Goal: Check status

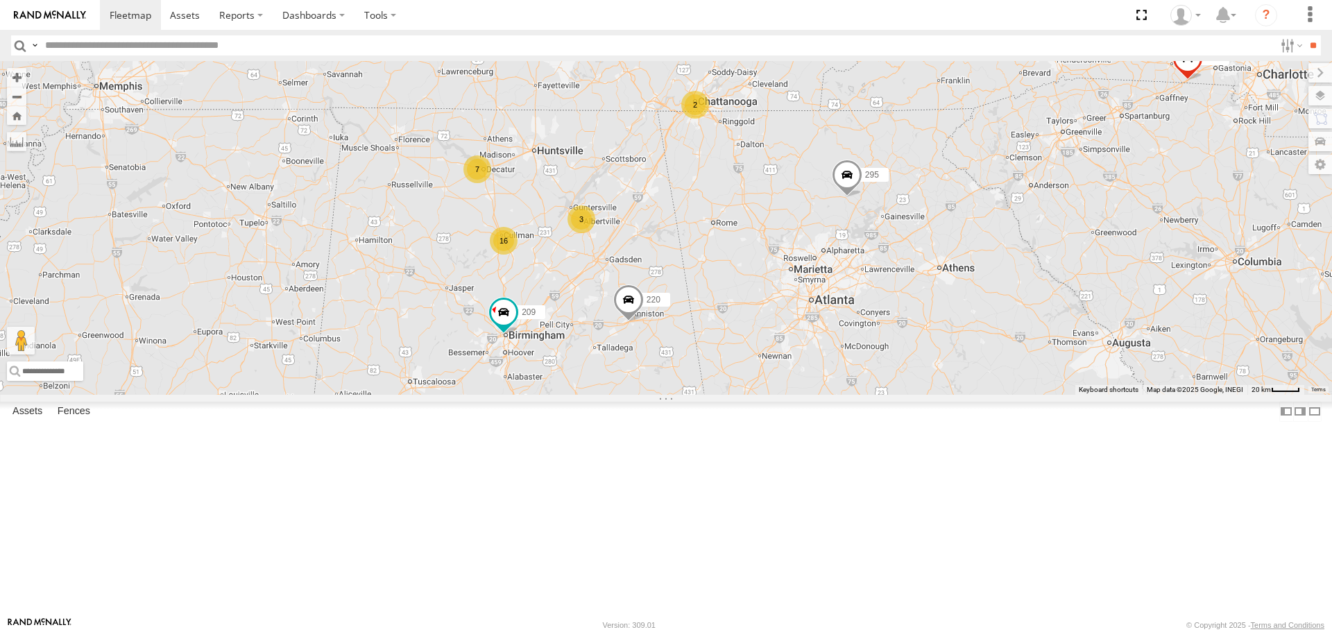
drag, startPoint x: 544, startPoint y: 184, endPoint x: 808, endPoint y: 281, distance: 281.0
click at [808, 281] on div "16 3 7 207 223 209 295 211 220 2" at bounding box center [666, 227] width 1332 height 333
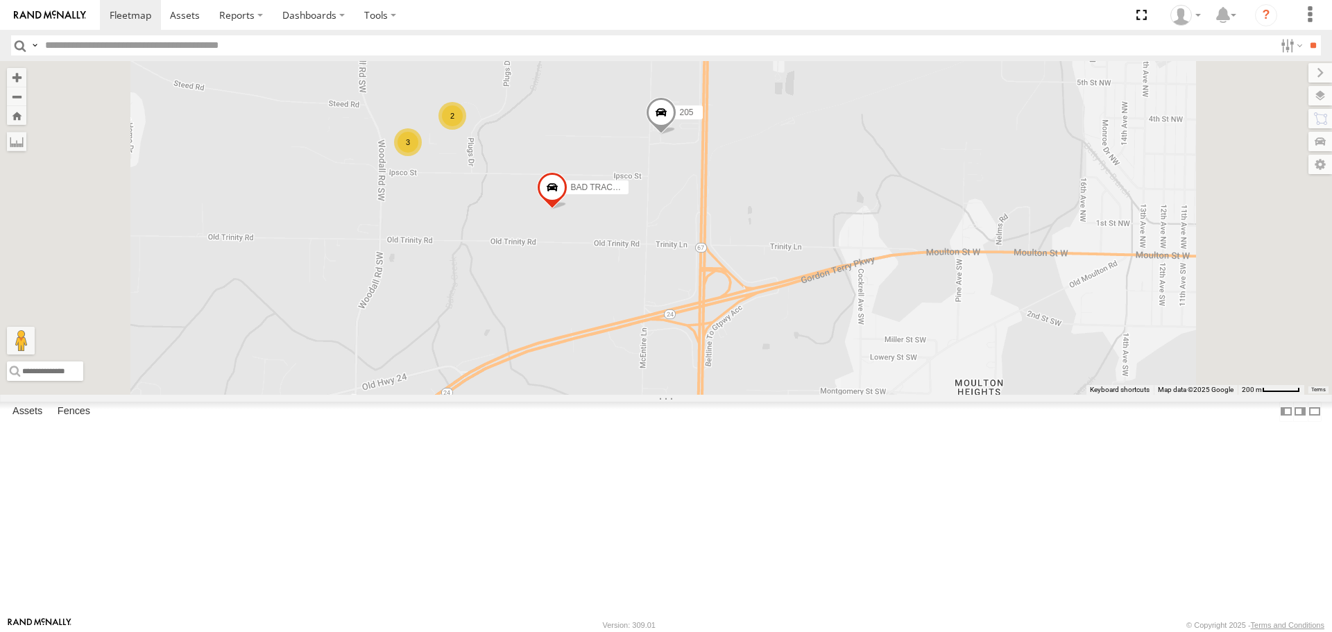
drag, startPoint x: 691, startPoint y: 245, endPoint x: 738, endPoint y: 293, distance: 67.2
click at [745, 287] on div "207 223 209 295 211 220 205 BAD TRACKER 3 2" at bounding box center [666, 227] width 1332 height 333
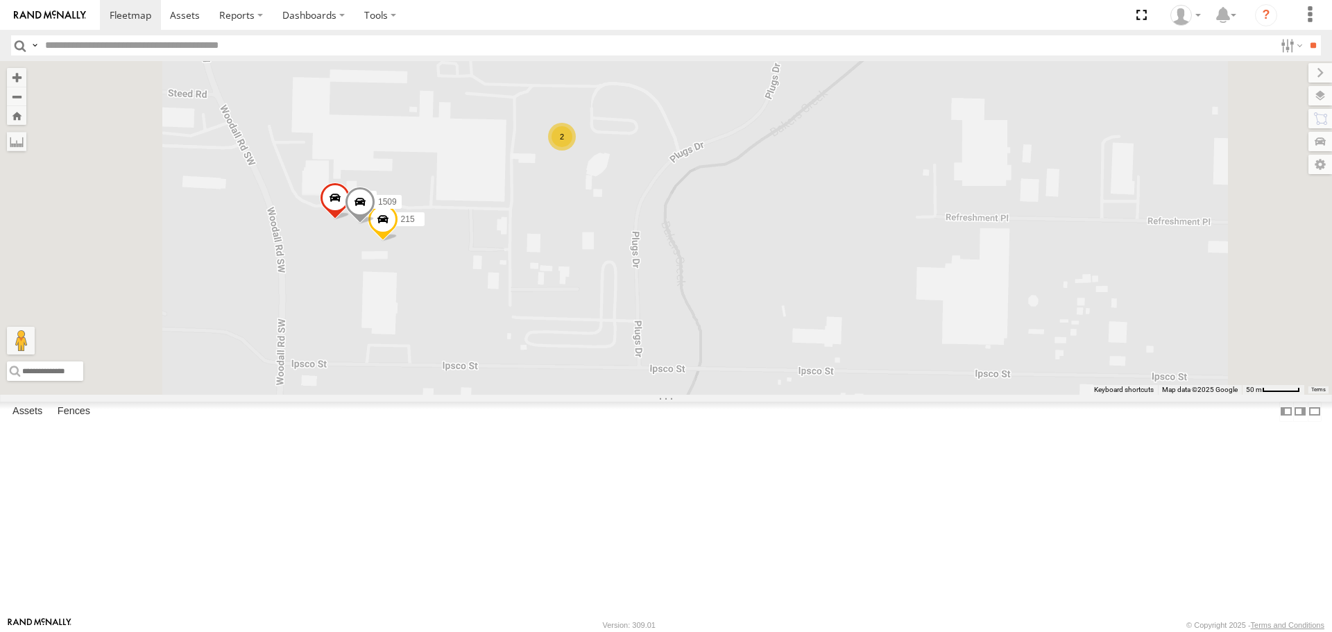
drag, startPoint x: 753, startPoint y: 310, endPoint x: 772, endPoint y: 325, distance: 24.6
click at [772, 325] on div "207 223 209 295 211 220 205 BAD TRACKER 215 219 1509 2" at bounding box center [666, 227] width 1332 height 333
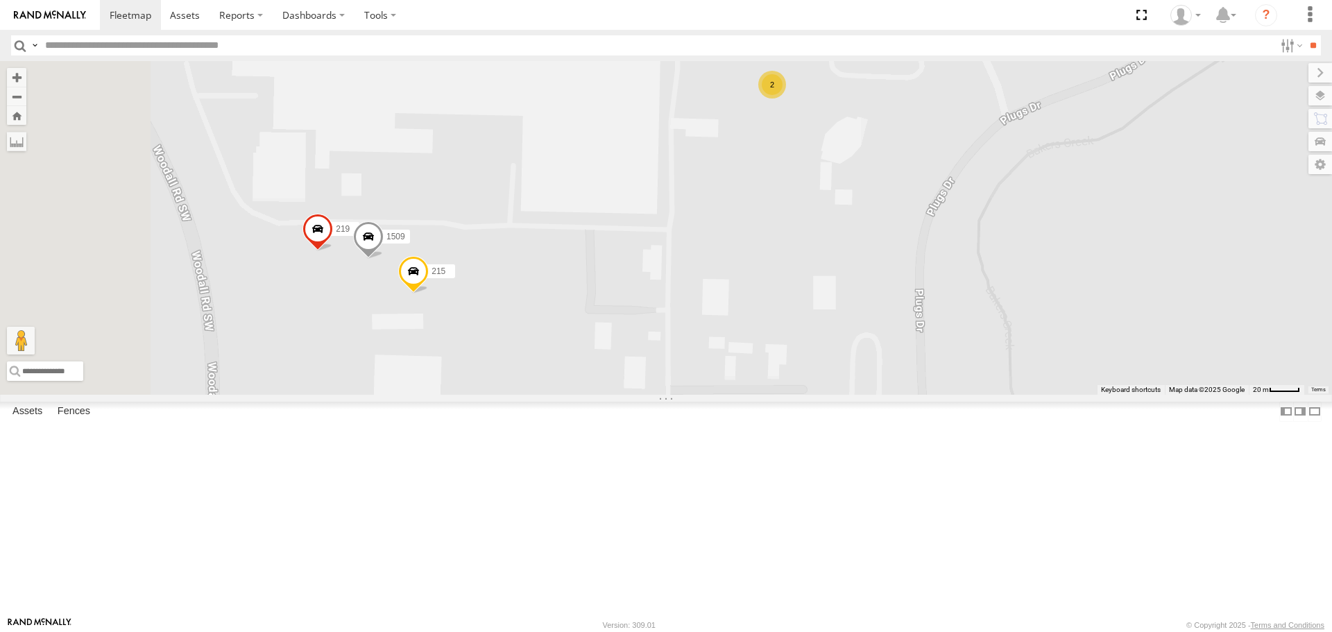
drag, startPoint x: 657, startPoint y: 347, endPoint x: 778, endPoint y: 389, distance: 127.7
click at [778, 389] on div "207 223 209 295 211 220 205 BAD TRACKER 215 219 1509 2" at bounding box center [666, 227] width 1332 height 333
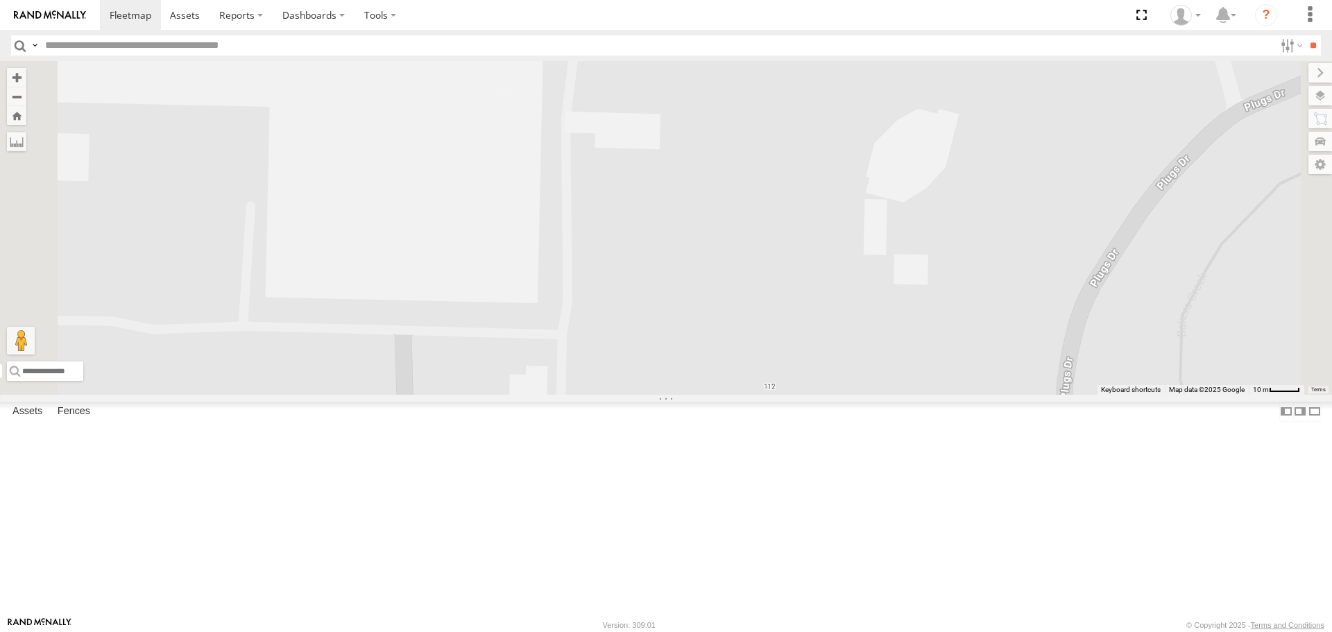
drag, startPoint x: 948, startPoint y: 169, endPoint x: 927, endPoint y: 264, distance: 96.6
click at [927, 264] on div "207 223 209 295 211 220 205 BAD TRACKER 215 219 1509 1508 210" at bounding box center [666, 227] width 1332 height 333
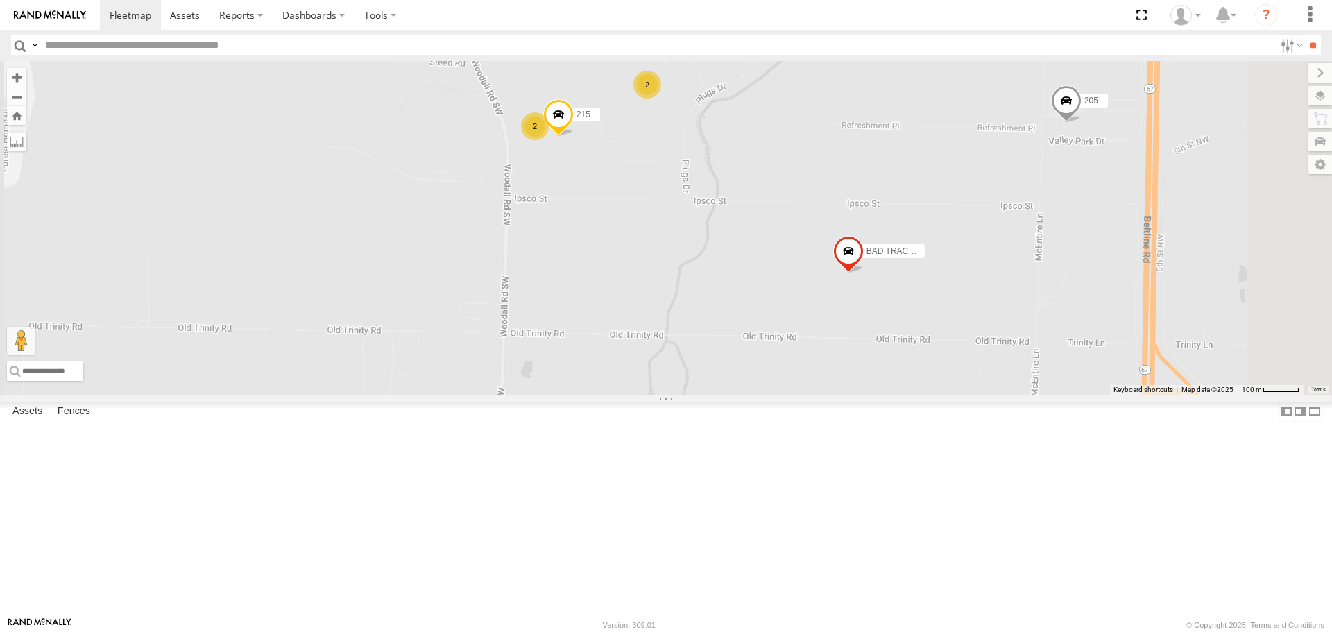
drag, startPoint x: 892, startPoint y: 461, endPoint x: 791, endPoint y: 311, distance: 180.5
click at [788, 280] on div "207 223 209 295 211 220 205 BAD TRACKER 215 2 2" at bounding box center [666, 227] width 1332 height 333
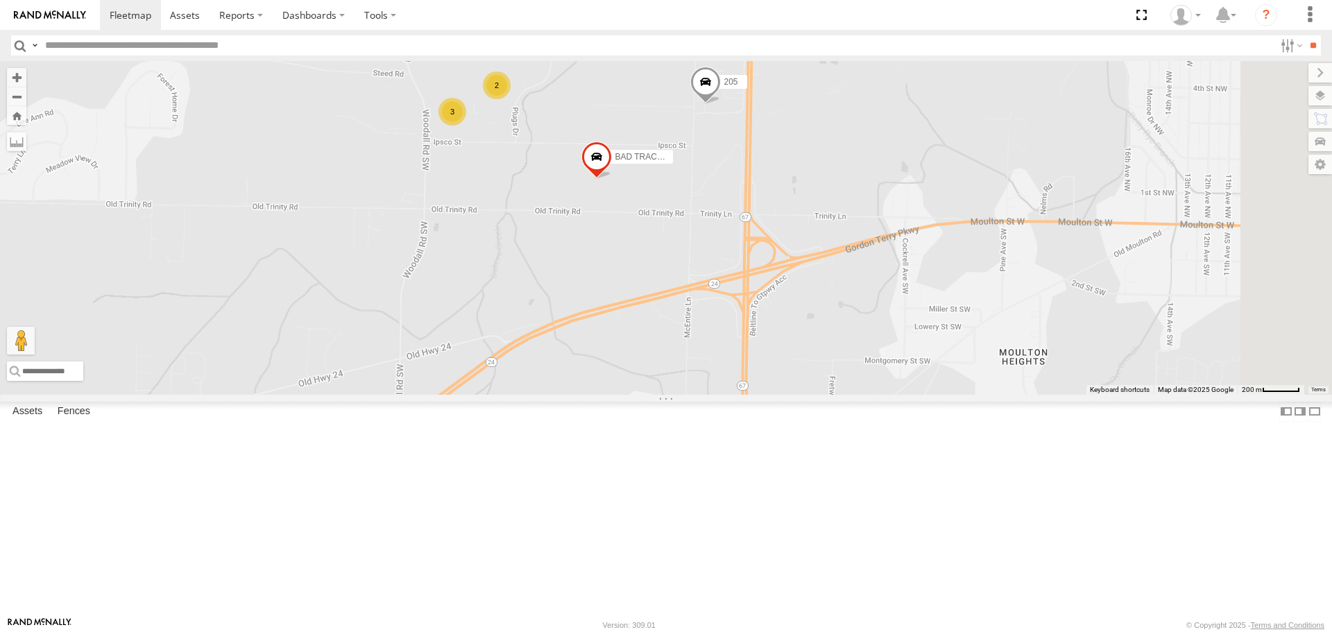
drag, startPoint x: 878, startPoint y: 313, endPoint x: 632, endPoint y: 292, distance: 246.5
click at [647, 293] on div "207 223 209 295 211 220 205 BAD TRACKER 3 2" at bounding box center [666, 227] width 1332 height 333
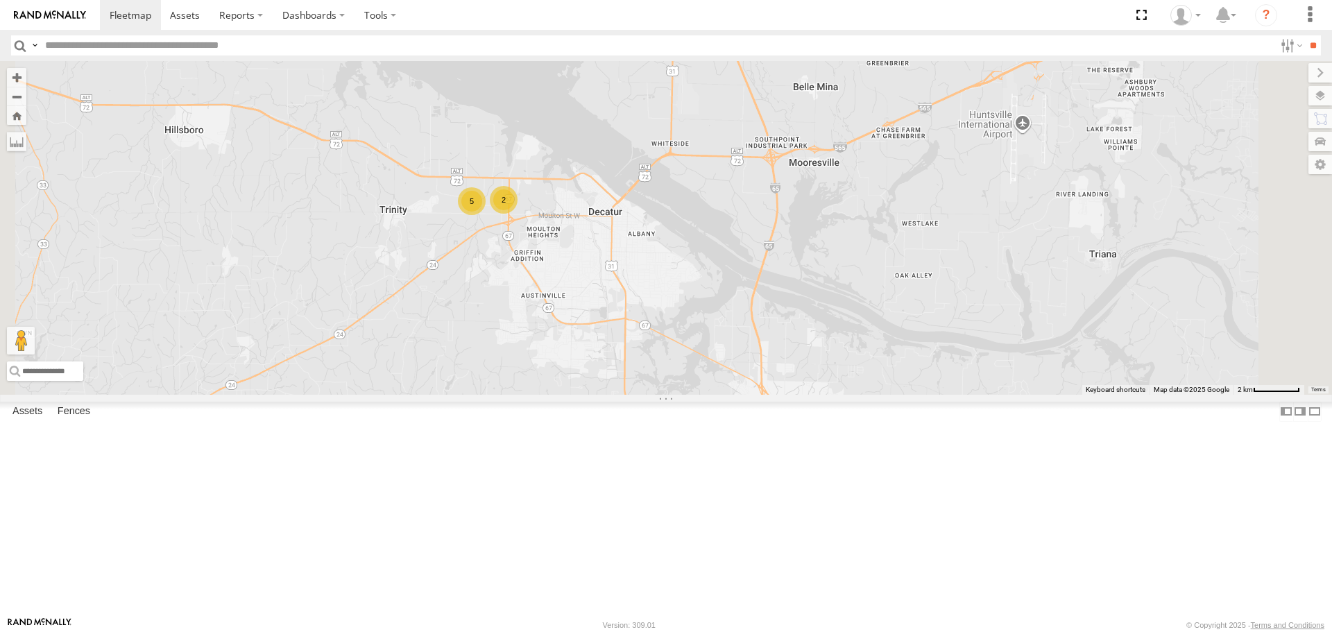
drag, startPoint x: 939, startPoint y: 470, endPoint x: 783, endPoint y: 379, distance: 180.7
click at [783, 379] on div "207 223 209 295 211 220 2 5" at bounding box center [666, 227] width 1332 height 333
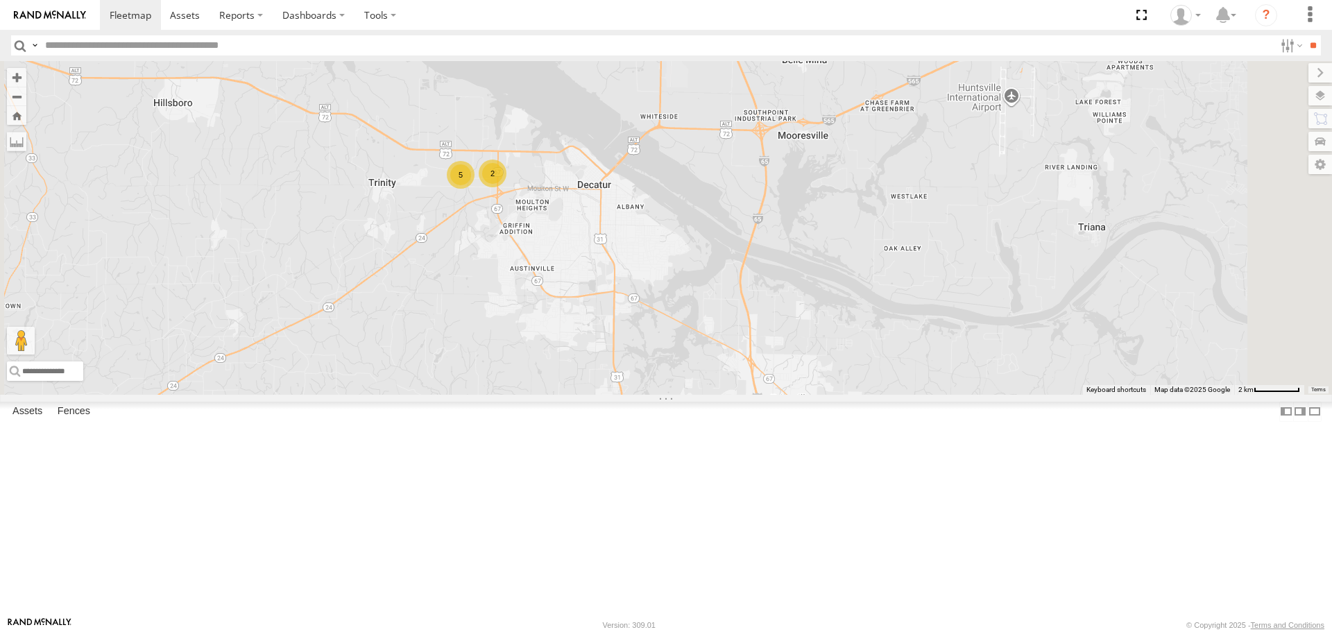
drag, startPoint x: 814, startPoint y: 399, endPoint x: 689, endPoint y: 176, distance: 256.0
click at [689, 176] on div "207 223 209 295 211 220 2 5" at bounding box center [666, 227] width 1332 height 333
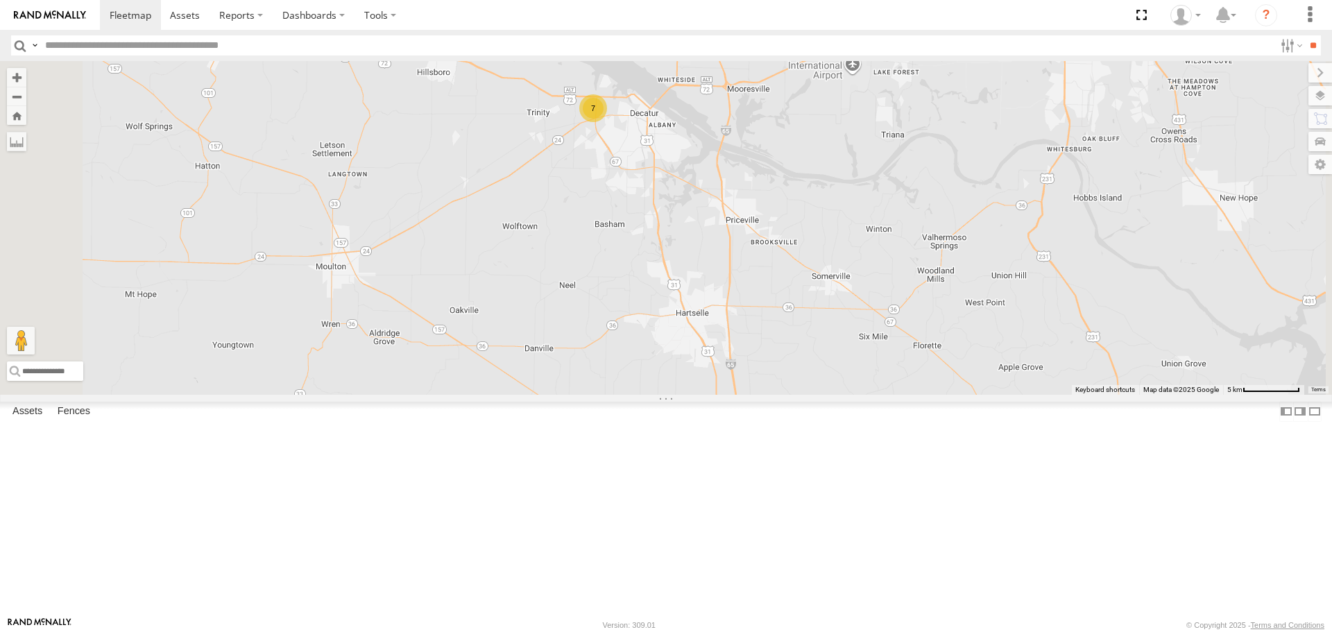
drag, startPoint x: 638, startPoint y: 323, endPoint x: 816, endPoint y: 447, distance: 216.8
click at [818, 394] on div "207 223 209 295 211 220 7" at bounding box center [666, 227] width 1332 height 333
